Goal: Task Accomplishment & Management: Use online tool/utility

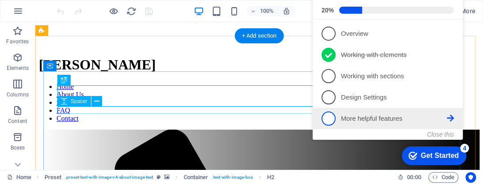
scroll to position [7, 0]
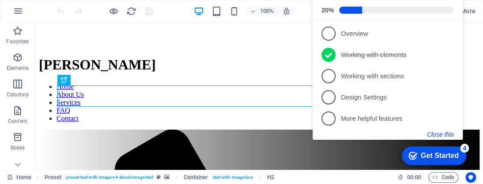
click at [446, 134] on button "Close this" at bounding box center [440, 134] width 27 height 7
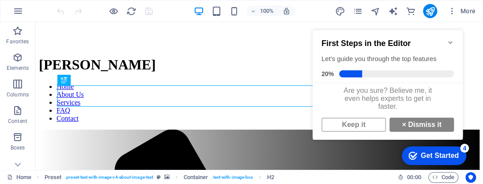
scroll to position [5, 0]
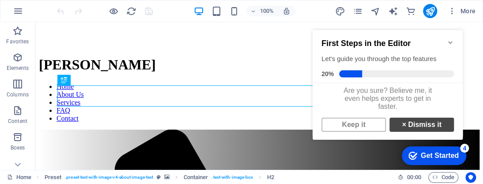
click at [409, 125] on link "× Dismiss it" at bounding box center [422, 125] width 65 height 14
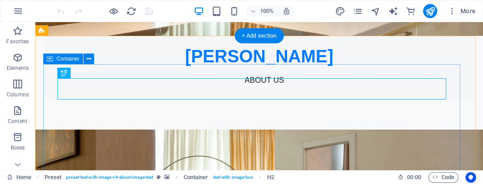
scroll to position [7, 0]
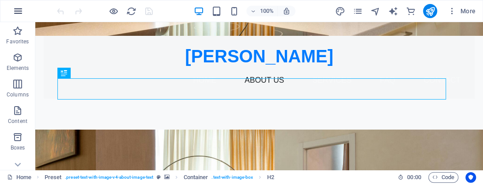
click at [25, 8] on button "button" at bounding box center [18, 10] width 21 height 21
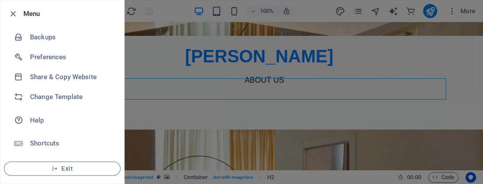
click at [20, 10] on li "Menu" at bounding box center [62, 13] width 124 height 27
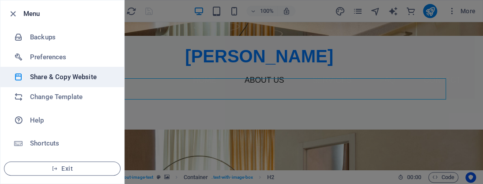
click at [95, 76] on h6 "Share & Copy Website" at bounding box center [71, 77] width 82 height 11
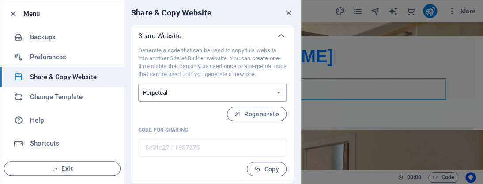
click at [270, 93] on select "One-time Perpetual" at bounding box center [212, 93] width 148 height 18
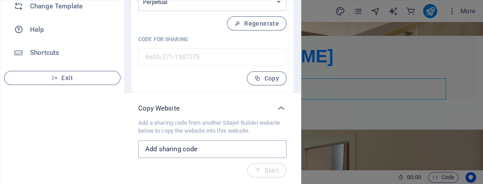
scroll to position [91, 0]
click at [244, 145] on input "text" at bounding box center [212, 149] width 148 height 18
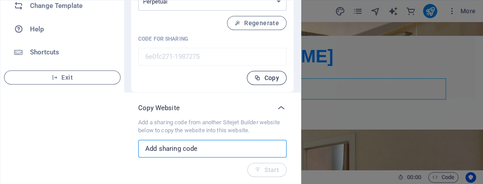
click at [267, 78] on span "Copy" at bounding box center [267, 77] width 25 height 7
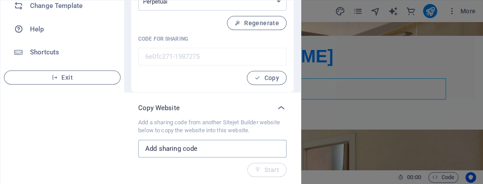
click at [209, 147] on input "text" at bounding box center [212, 149] width 148 height 18
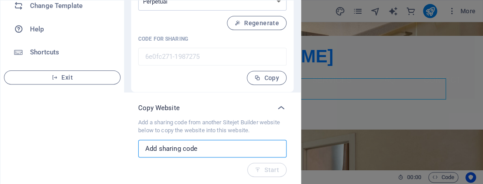
paste input "6e0fc271-1987275"
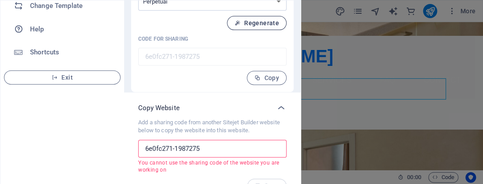
type input "6e0fc271-1987275"
click at [245, 21] on span "Regenerate" at bounding box center [257, 22] width 45 height 7
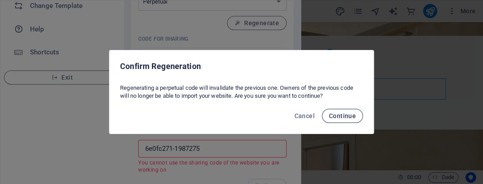
click at [335, 114] on span "Continue" at bounding box center [342, 115] width 27 height 7
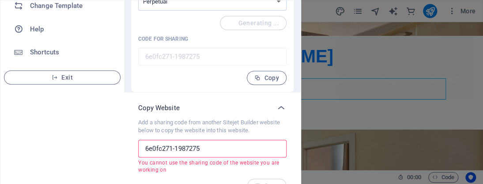
type input "751aca10-1987275"
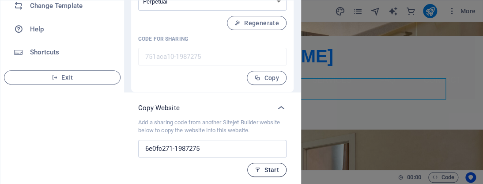
click at [274, 166] on span "Start" at bounding box center [267, 169] width 24 height 7
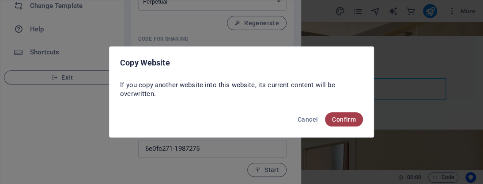
click at [355, 122] on span "Confirm" at bounding box center [344, 119] width 24 height 7
click at [336, 121] on span "Confirm" at bounding box center [344, 119] width 24 height 7
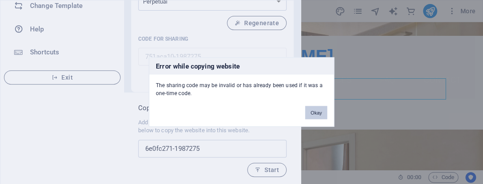
click at [316, 109] on button "Okay" at bounding box center [316, 112] width 22 height 13
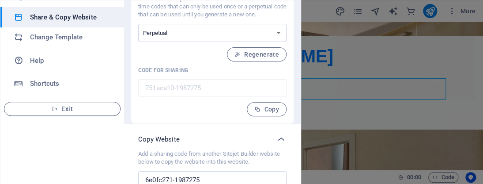
scroll to position [47, 0]
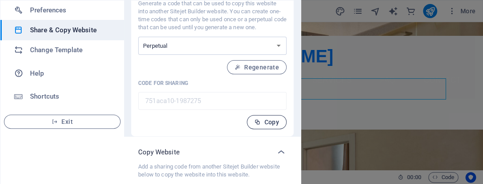
click at [270, 119] on span "Copy" at bounding box center [267, 121] width 25 height 7
click at [269, 122] on span "Copy" at bounding box center [267, 121] width 25 height 7
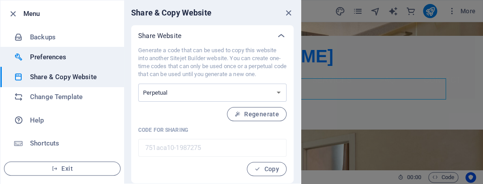
scroll to position [0, 0]
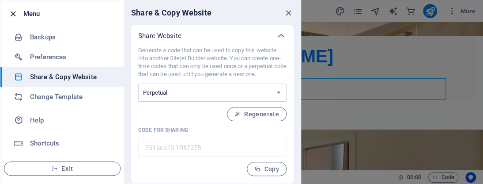
click at [8, 11] on li "Menu" at bounding box center [62, 13] width 124 height 27
click at [11, 11] on icon "button" at bounding box center [13, 14] width 10 height 10
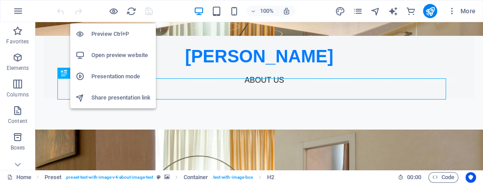
click at [125, 75] on h6 "Presentation mode" at bounding box center [120, 76] width 59 height 11
click at [115, 93] on h6 "Share presentation link" at bounding box center [120, 97] width 59 height 11
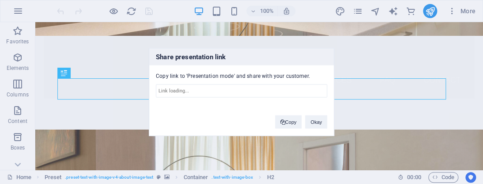
type input "[URL][DOMAIN_NAME]"
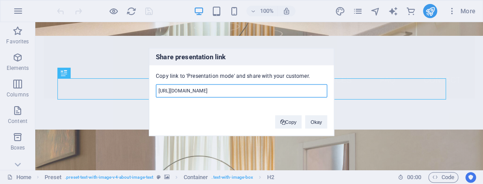
click at [311, 88] on input "[URL][DOMAIN_NAME]" at bounding box center [241, 90] width 171 height 13
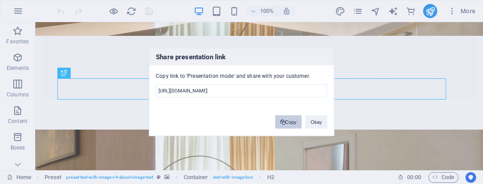
click at [292, 121] on button "Copy" at bounding box center [288, 121] width 27 height 13
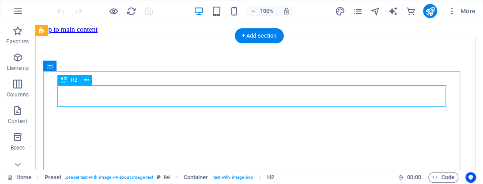
scroll to position [134, 0]
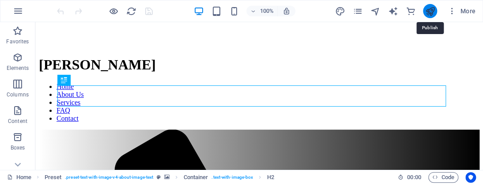
click at [425, 13] on icon "publish" at bounding box center [430, 11] width 10 height 10
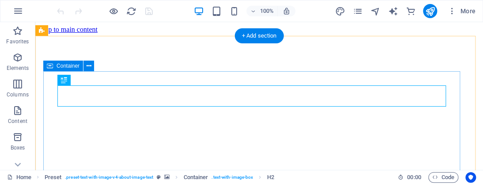
scroll to position [134, 0]
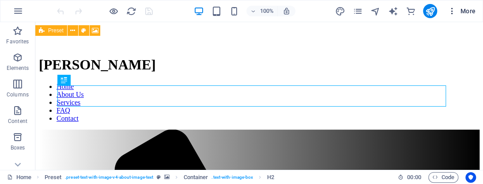
click at [452, 10] on icon "button" at bounding box center [452, 11] width 9 height 9
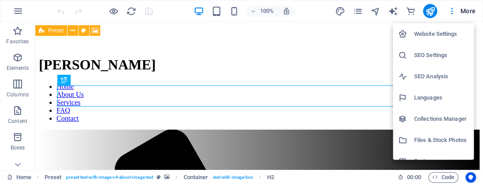
click at [440, 34] on h6 "Website Settings" at bounding box center [441, 34] width 54 height 11
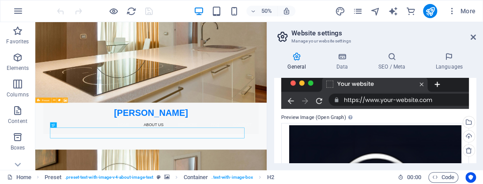
scroll to position [133, 0]
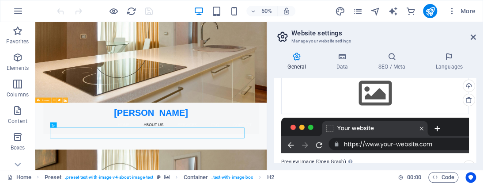
click at [375, 125] on div at bounding box center [375, 135] width 188 height 35
click at [439, 131] on div at bounding box center [375, 135] width 188 height 35
click at [439, 128] on div at bounding box center [375, 135] width 188 height 35
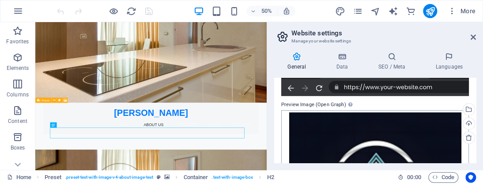
scroll to position [177, 0]
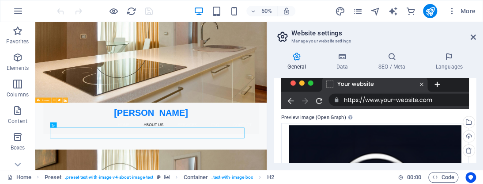
click at [343, 118] on label "Preview Image (Open Graph) This image will be shown when the website is shared …" at bounding box center [375, 117] width 188 height 11
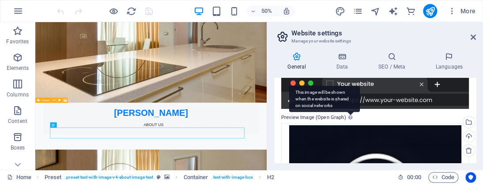
scroll to position [133, 0]
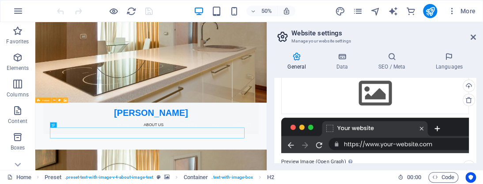
click at [433, 127] on div at bounding box center [375, 135] width 188 height 35
drag, startPoint x: 434, startPoint y: 127, endPoint x: 388, endPoint y: 131, distance: 46.2
click at [390, 131] on div at bounding box center [375, 135] width 188 height 35
click at [388, 142] on div at bounding box center [375, 135] width 188 height 35
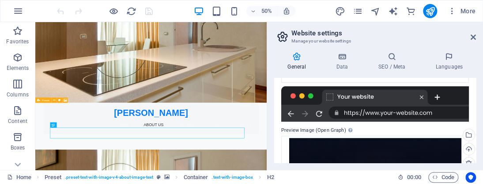
scroll to position [177, 0]
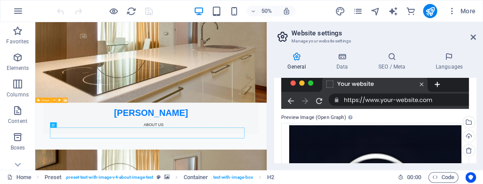
click at [292, 101] on div at bounding box center [375, 90] width 188 height 35
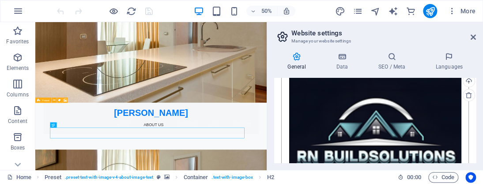
scroll to position [320, 0]
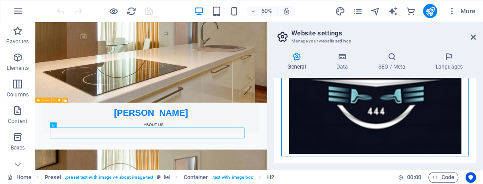
drag, startPoint x: 329, startPoint y: 113, endPoint x: 376, endPoint y: 129, distance: 50.6
click at [369, 130] on div "Drag files here, click to choose files or select files from Files or our free s…" at bounding box center [375, 67] width 188 height 177
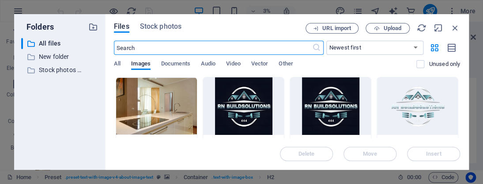
click at [443, 175] on div "Folders ​ All files All files ​ New folder New folder ​ Stock photos & videos S…" at bounding box center [241, 92] width 483 height 184
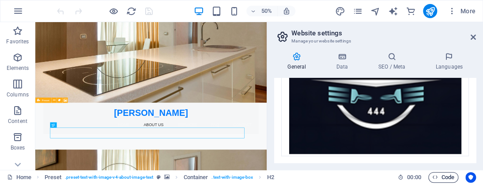
click at [437, 173] on span "Code" at bounding box center [444, 177] width 22 height 11
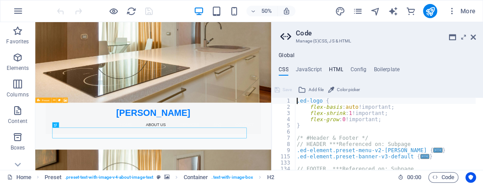
click at [329, 69] on h4 "HTML" at bounding box center [336, 71] width 15 height 10
type textarea "<a href="#main-content" class="wv-link-content button">Skip to main content</a>"
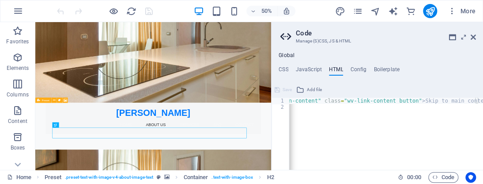
scroll to position [0, 44]
click at [349, 68] on ul "CSS JavaScript HTML Config Boilerplate" at bounding box center [378, 71] width 212 height 10
click at [353, 67] on h4 "Config" at bounding box center [358, 71] width 16 height 10
type textarea "$color-background: #f8f9fa;"
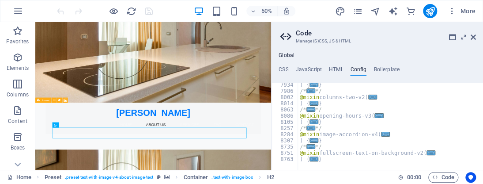
scroll to position [941, 0]
click at [381, 71] on h4 "Boilerplate" at bounding box center [387, 71] width 26 height 10
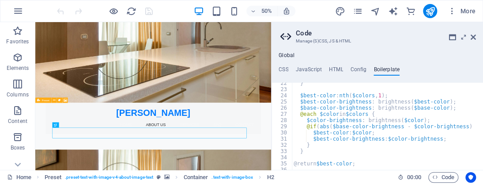
scroll to position [75, 0]
click at [283, 66] on h4 "CSS" at bounding box center [284, 71] width 10 height 10
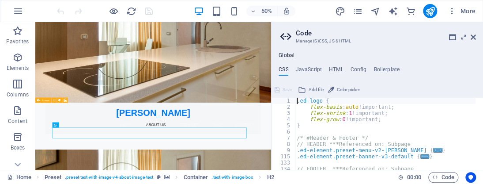
scroll to position [66, 0]
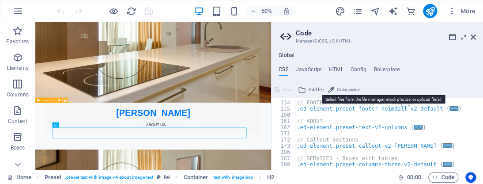
click at [313, 87] on span "Add file" at bounding box center [316, 89] width 15 height 11
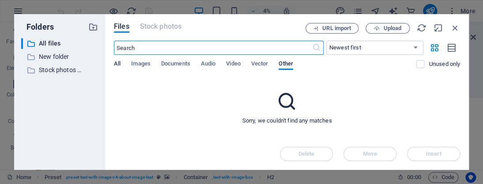
click at [117, 62] on span "All" at bounding box center [117, 64] width 7 height 12
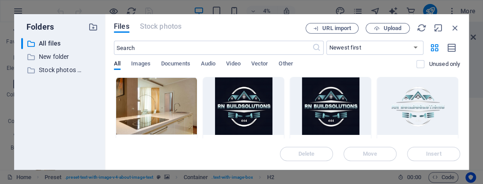
click at [243, 96] on div at bounding box center [243, 105] width 81 height 57
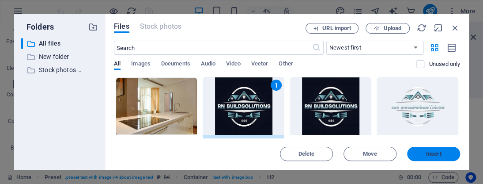
click at [434, 155] on span "Insert" at bounding box center [433, 153] width 15 height 5
type textarea "https://cdn1.site-media.eu/images/0/18875715/FullHDLogo-Z-N3wExqJlJ5oRtfk46tKw-…"
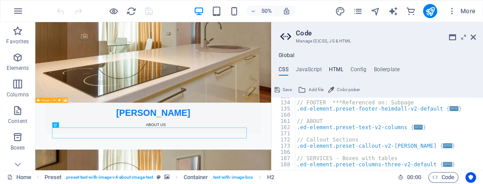
click at [338, 69] on h4 "HTML" at bounding box center [336, 71] width 15 height 10
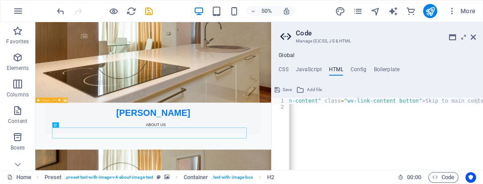
click at [322, 103] on div "< a href = "#main-content" class = "wv-link-content button" > Skip to main cont…" at bounding box center [364, 136] width 239 height 77
click at [289, 89] on span "Save" at bounding box center [287, 89] width 9 height 11
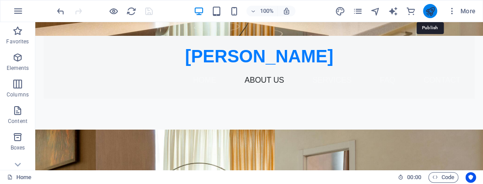
click at [425, 6] on icon "publish" at bounding box center [430, 11] width 10 height 10
